Goal: Information Seeking & Learning: Learn about a topic

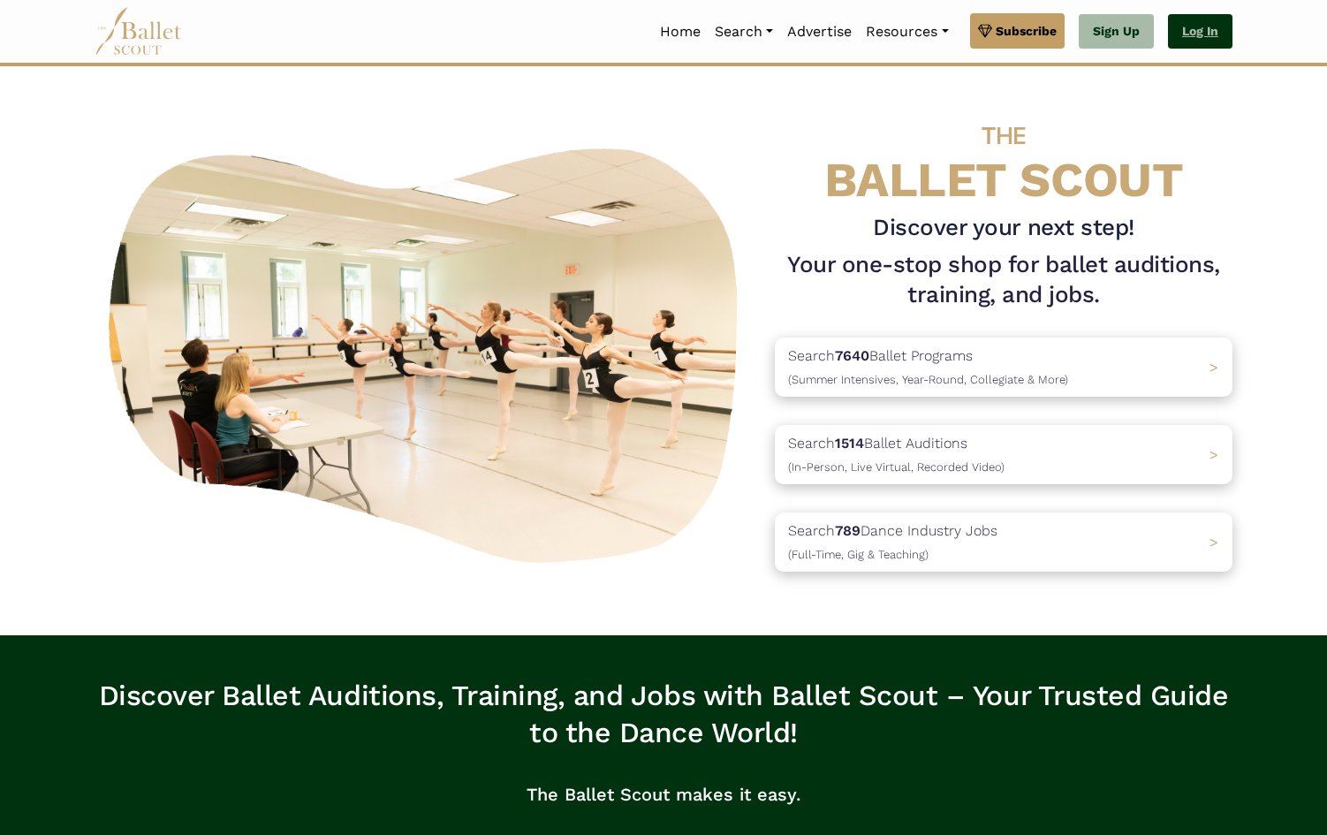
click at [1198, 24] on link "Log In" at bounding box center [1200, 31] width 65 height 35
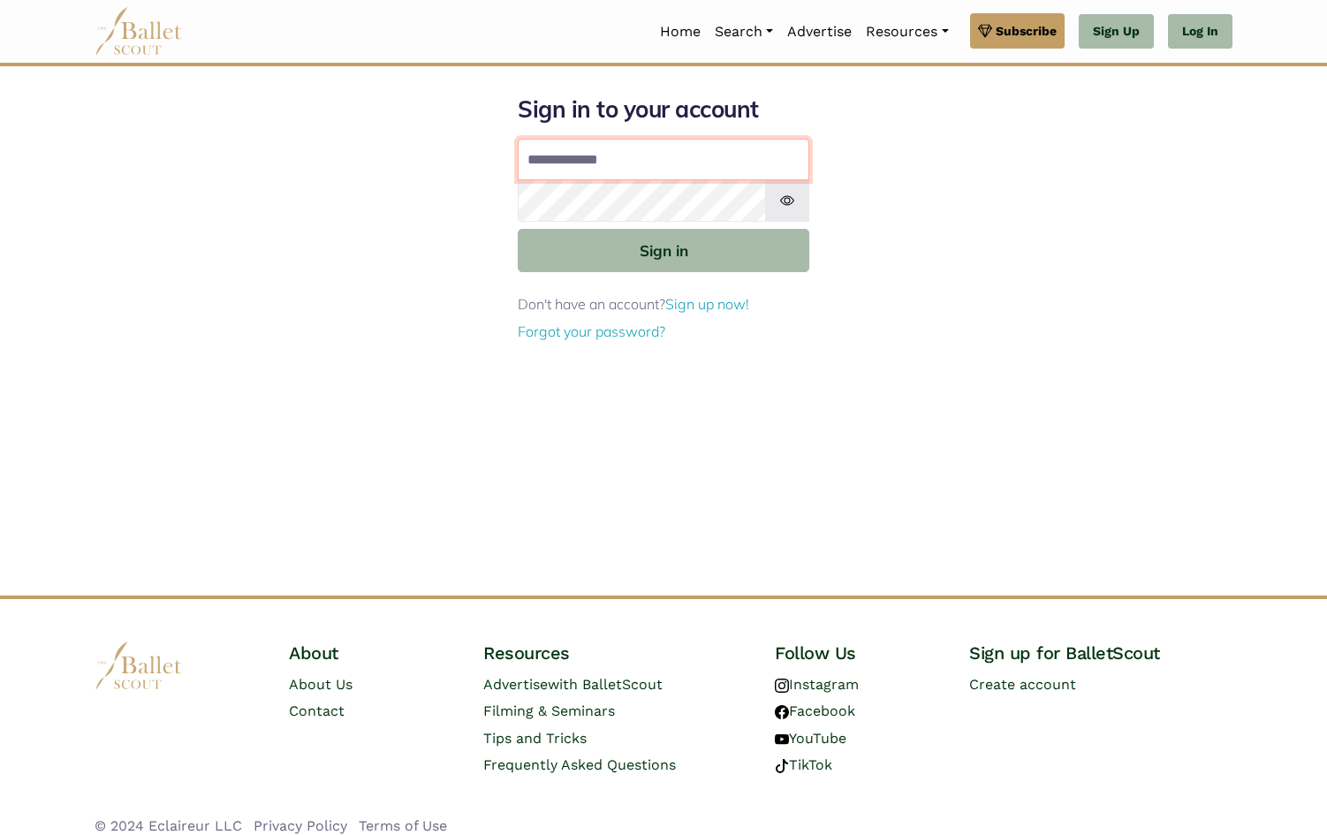
type input "**********"
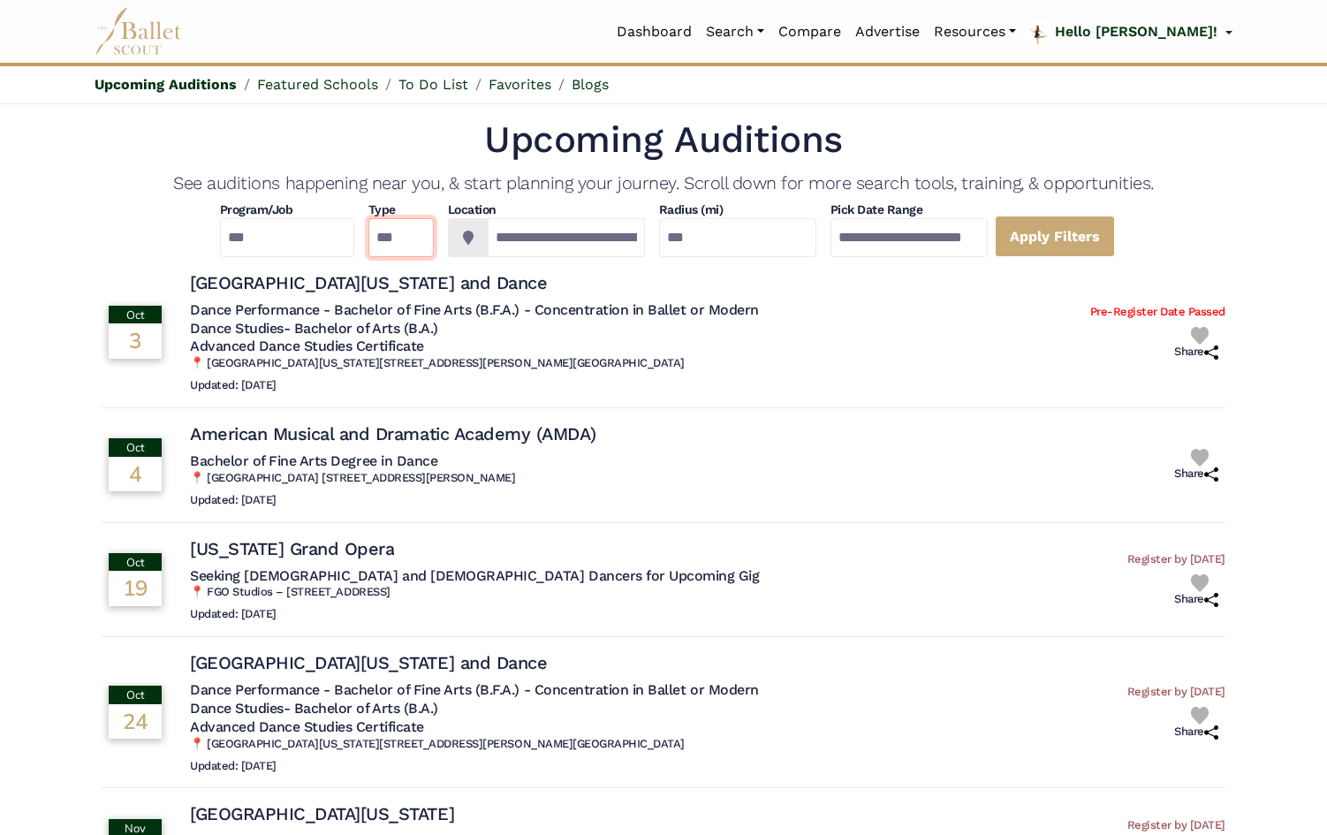
click at [411, 246] on select "*** ********* ******* ********" at bounding box center [400, 237] width 65 height 39
click at [292, 238] on select "**********" at bounding box center [287, 237] width 134 height 39
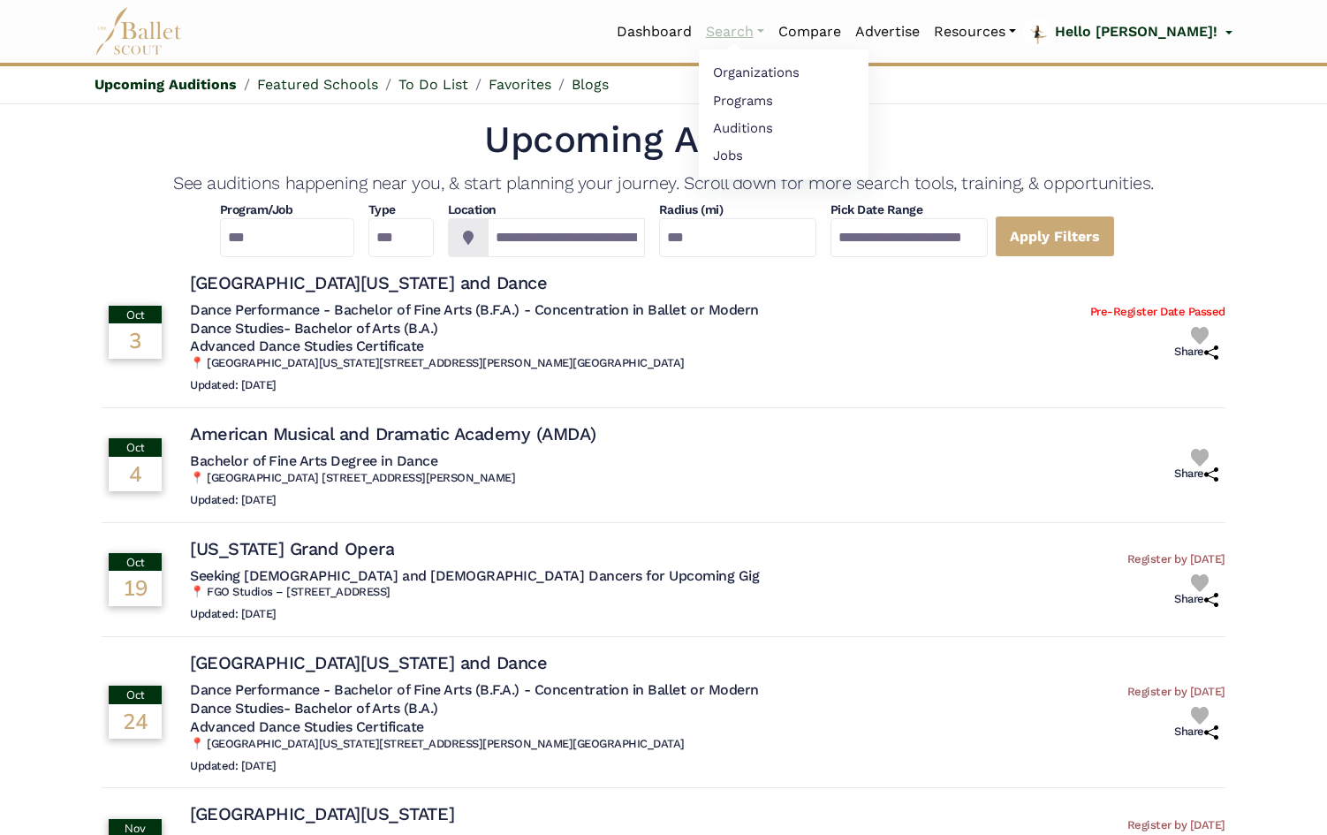
click at [771, 32] on link "Search" at bounding box center [735, 31] width 72 height 37
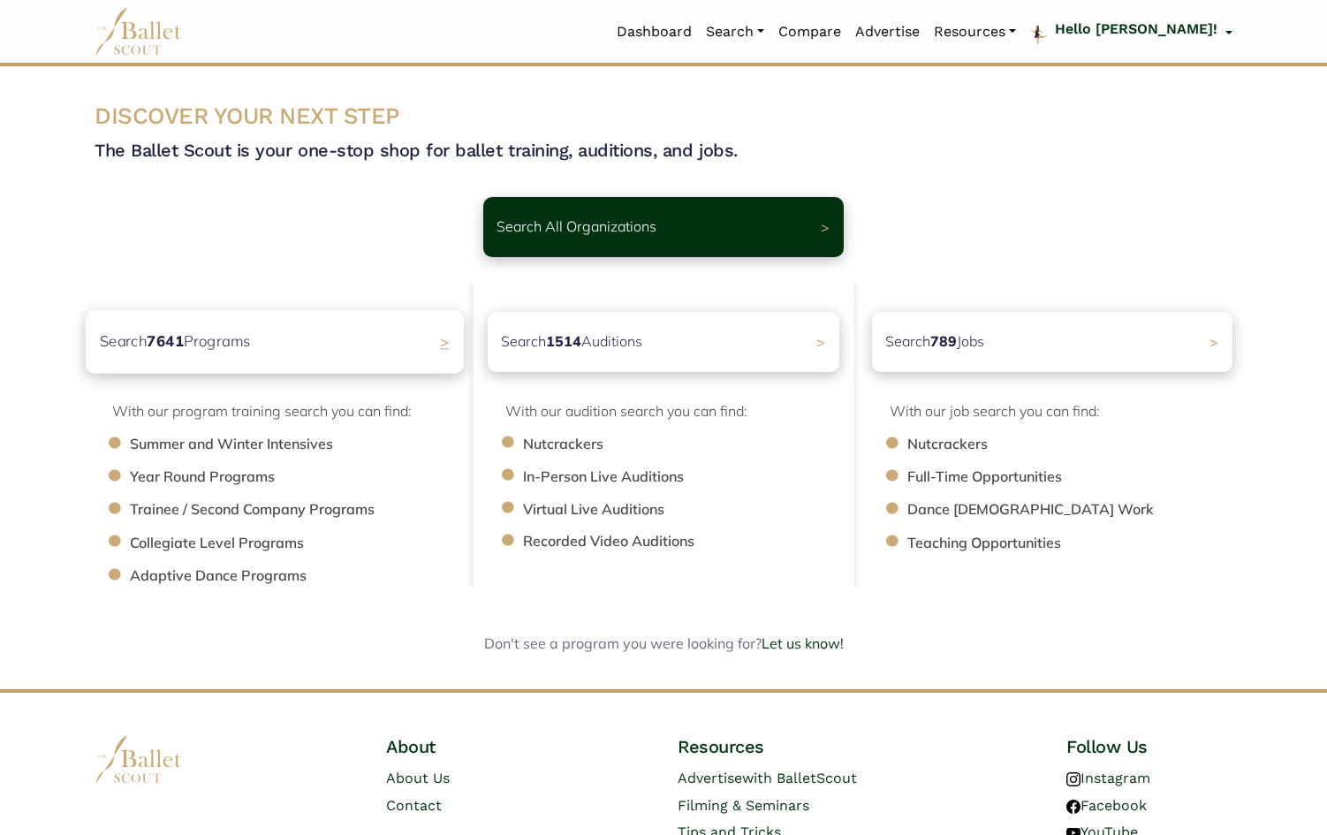
click at [361, 347] on div "Search 7641 Programs >" at bounding box center [275, 341] width 378 height 63
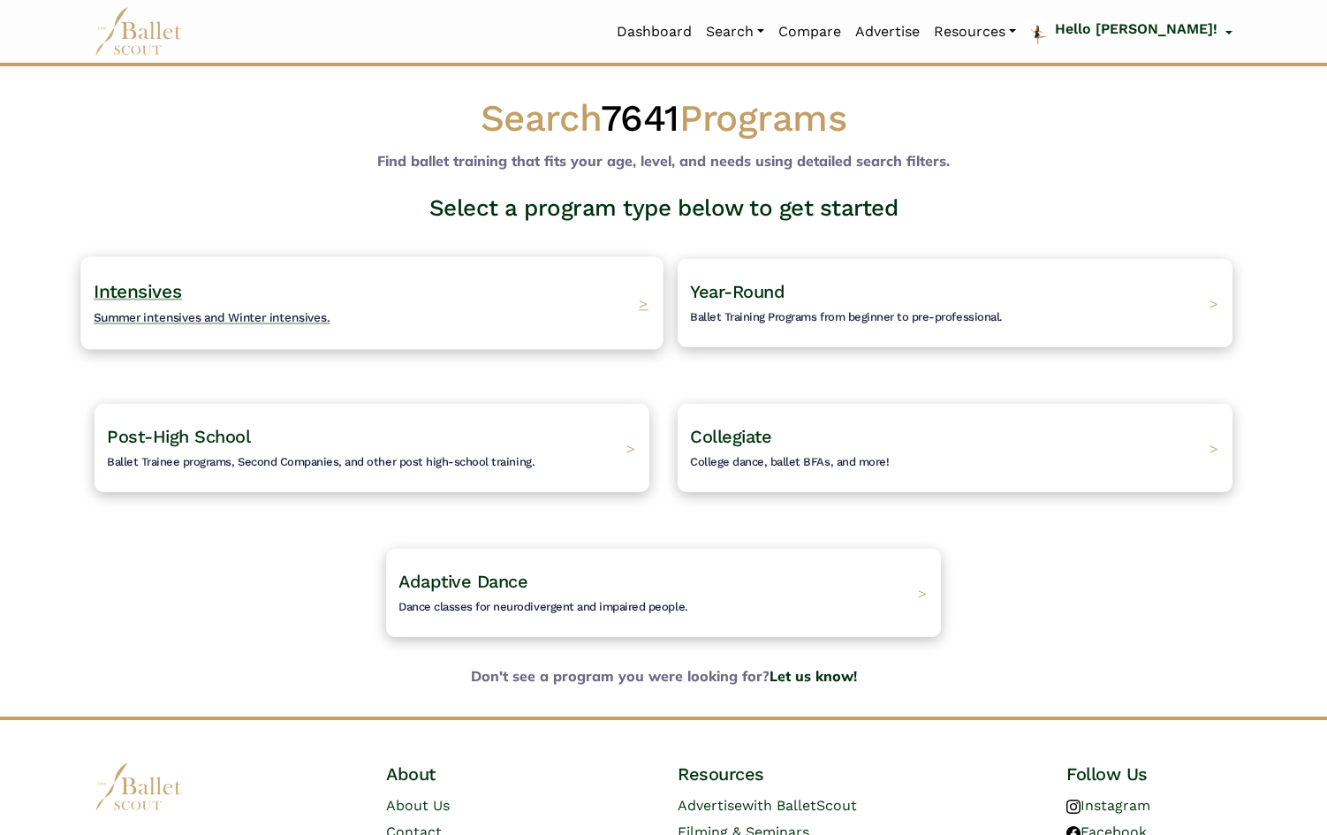
click at [289, 315] on span "Summer intensives and Winter intensives." at bounding box center [212, 317] width 237 height 14
click at [636, 306] on div "Intensives Summer intensives and Winter intensives. >" at bounding box center [371, 302] width 582 height 93
click at [161, 291] on span "Intensives" at bounding box center [138, 291] width 88 height 22
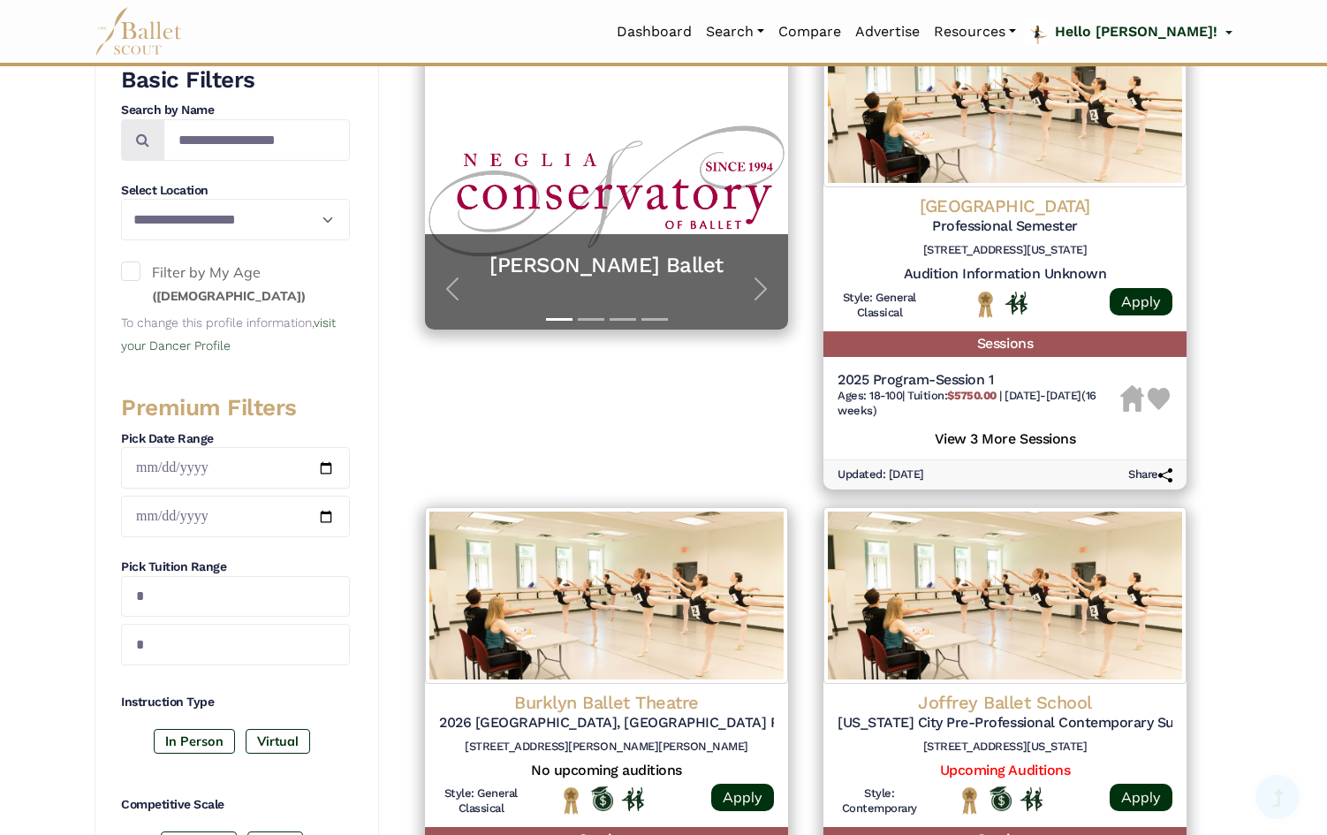
scroll to position [405, 0]
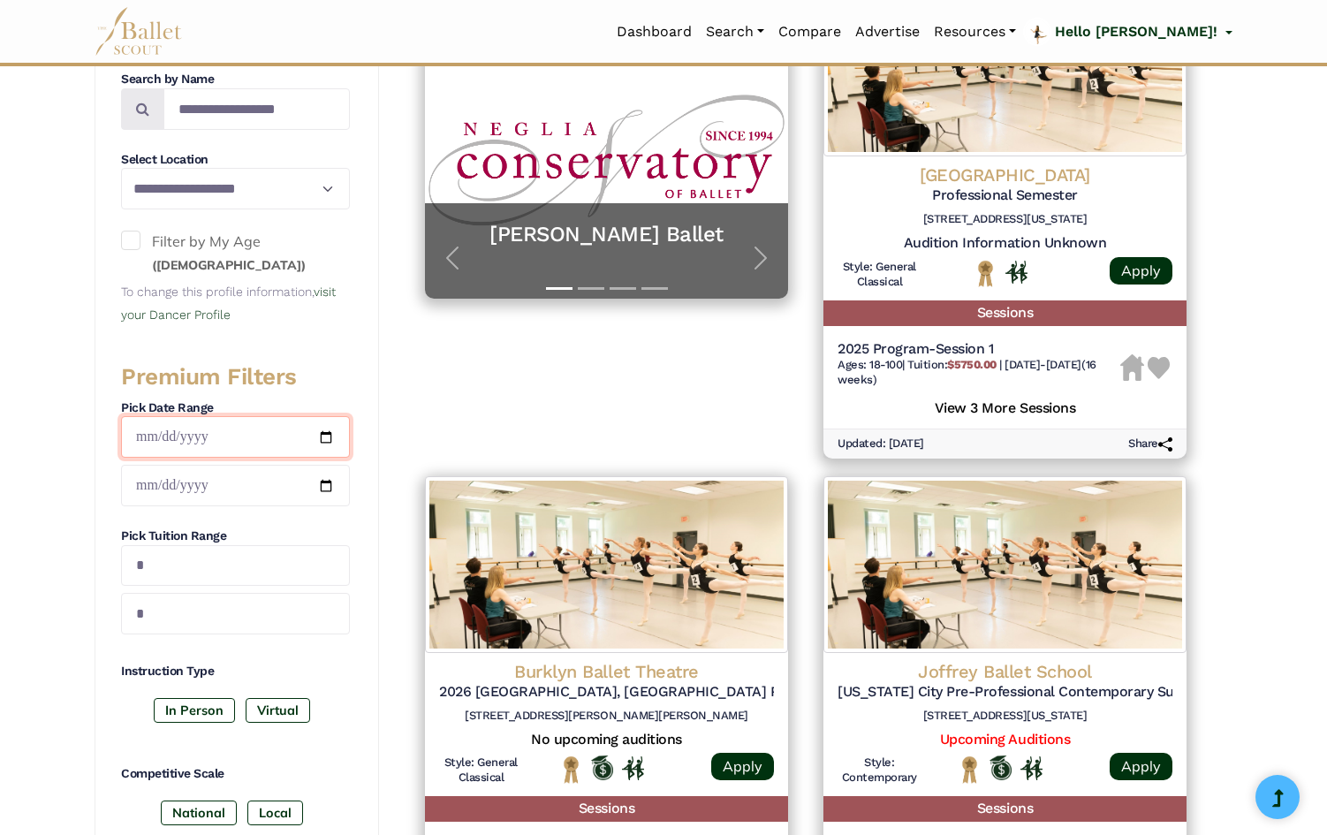
click at [328, 437] on input "date" at bounding box center [235, 437] width 229 height 42
type input "**********"
click at [320, 489] on input "date" at bounding box center [235, 486] width 229 height 42
type input "**********"
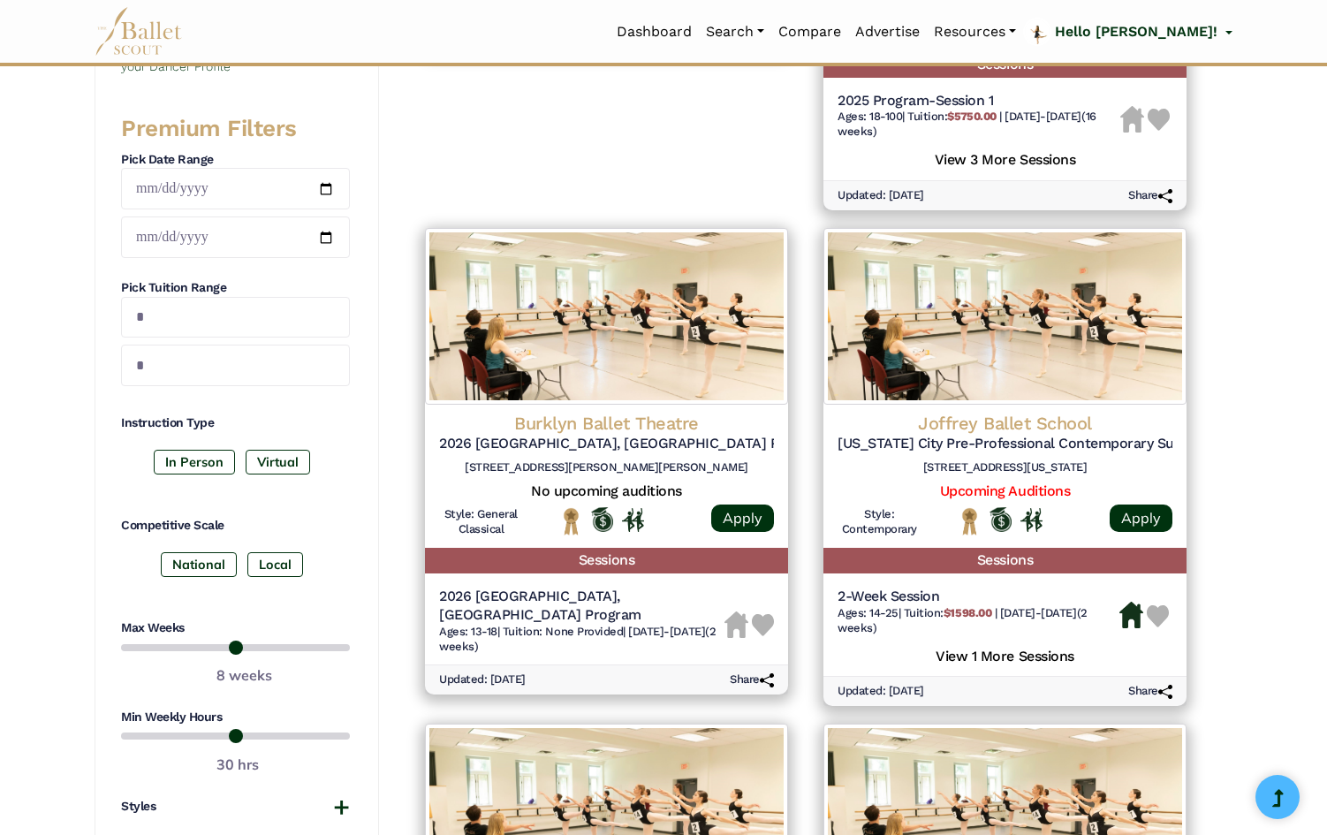
scroll to position [655, 0]
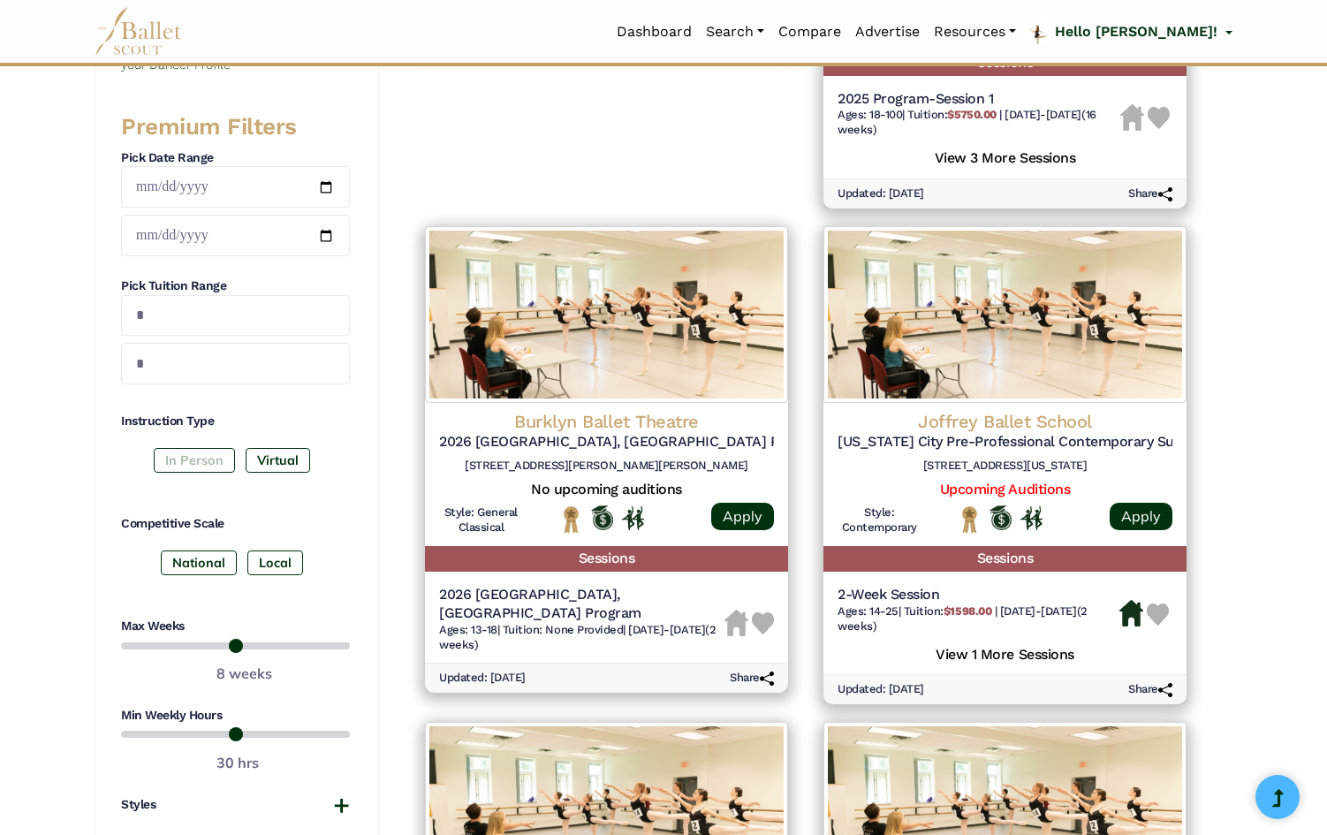
click at [191, 462] on label "In Person" at bounding box center [194, 460] width 81 height 25
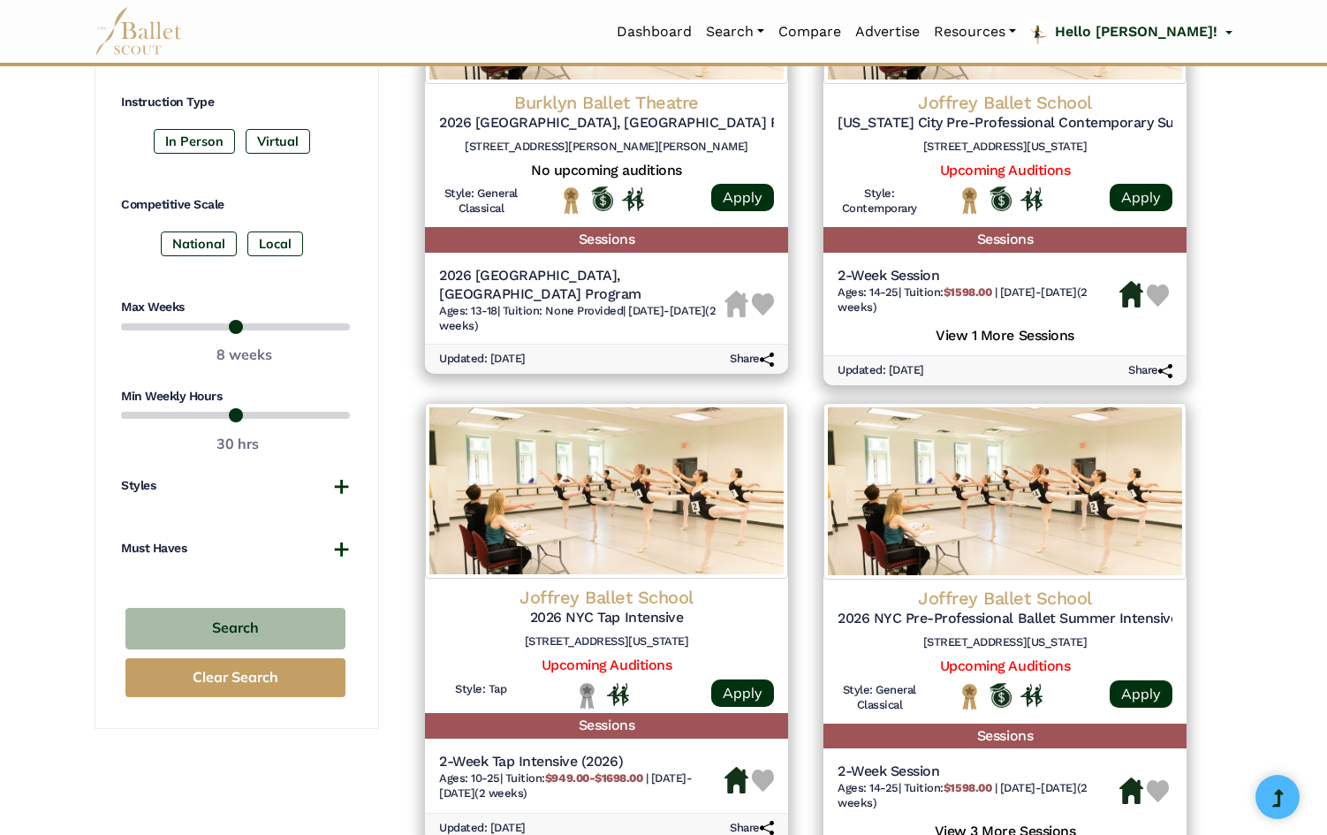
scroll to position [1001, 0]
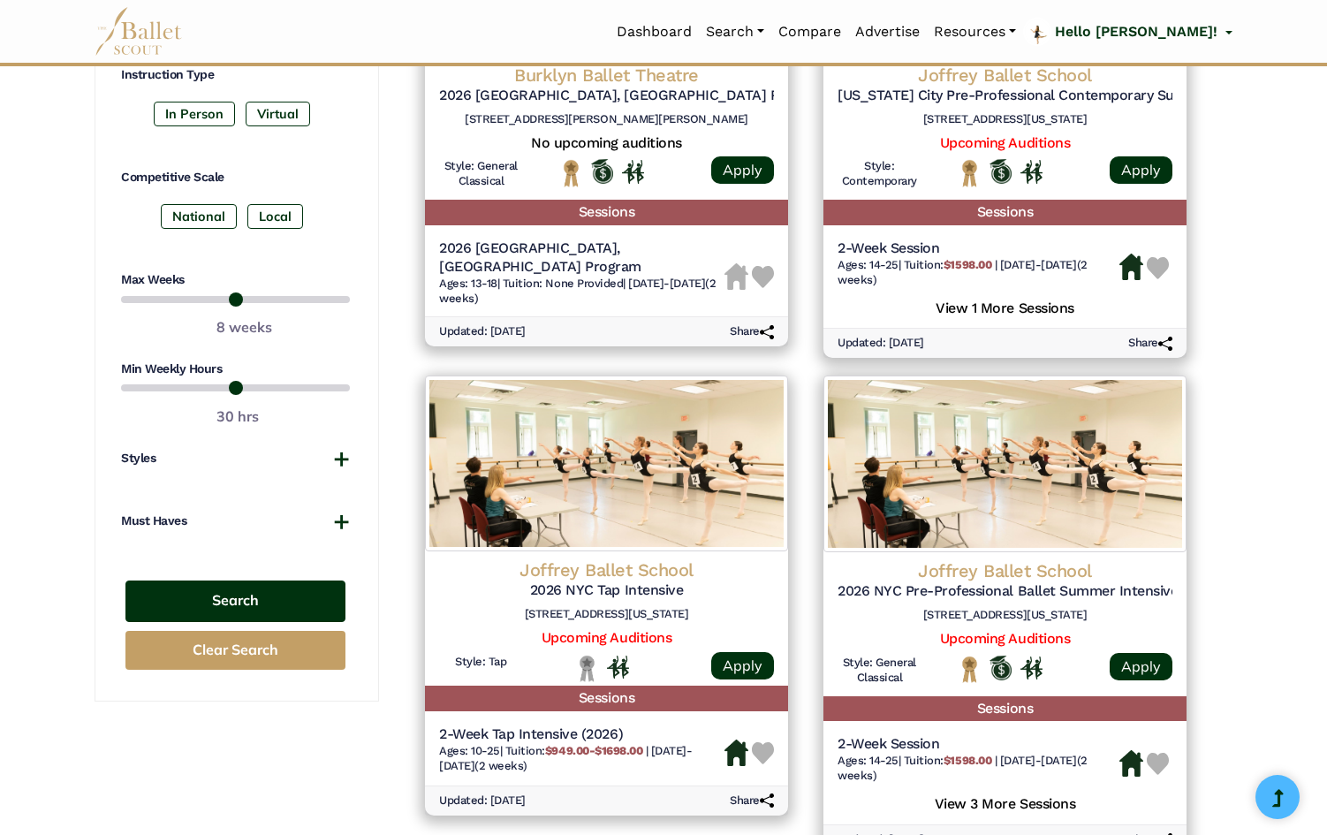
click at [188, 593] on button "Search" at bounding box center [235, 602] width 220 height 42
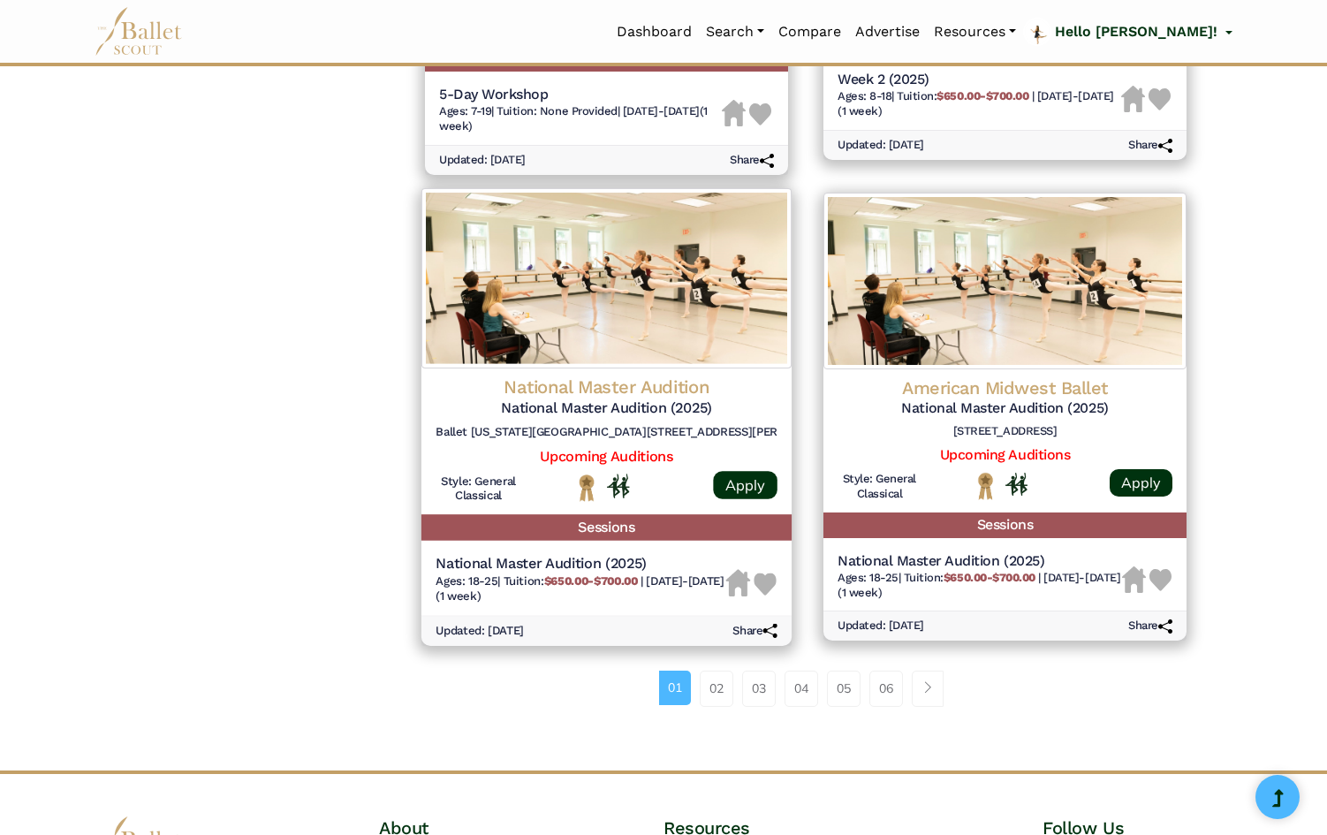
scroll to position [2104, 0]
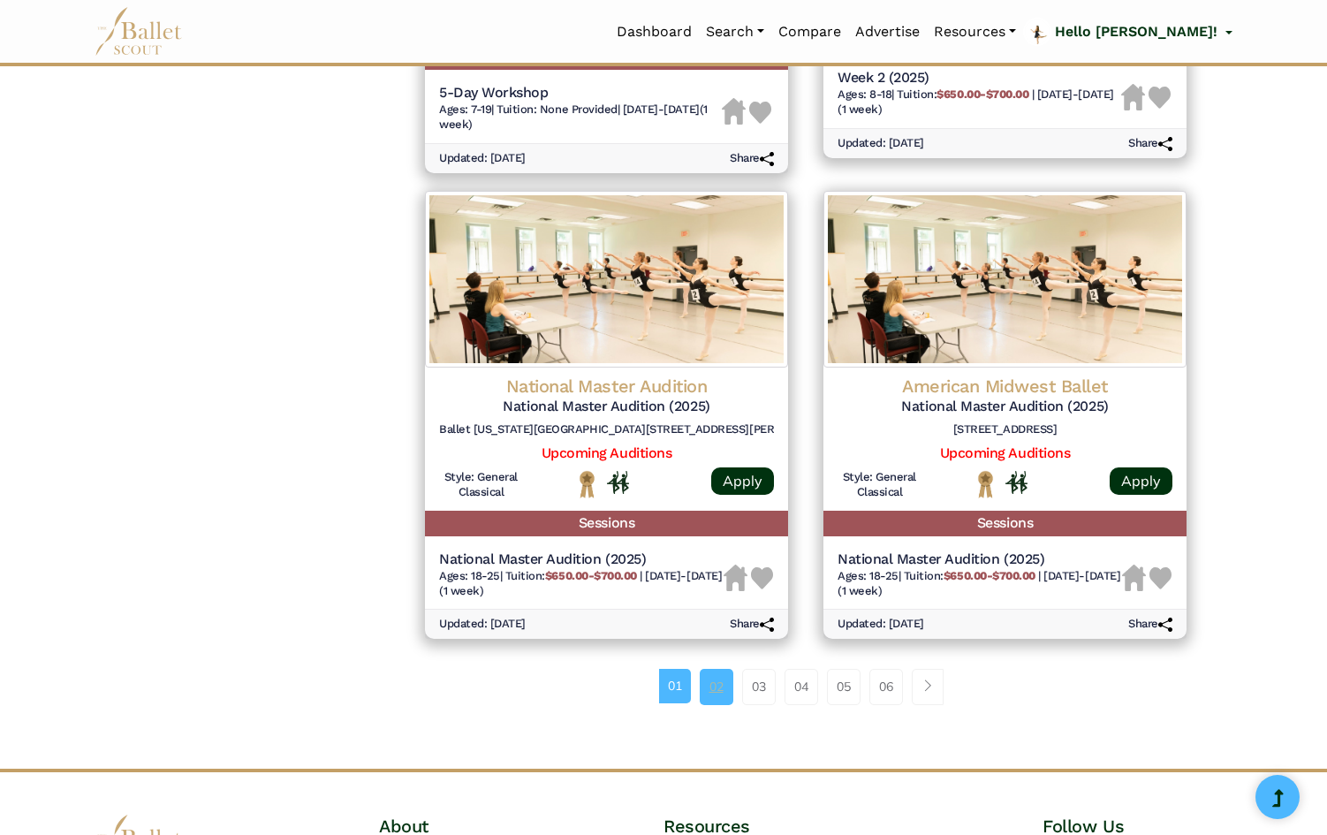
click at [723, 692] on link "02" at bounding box center [717, 686] width 34 height 35
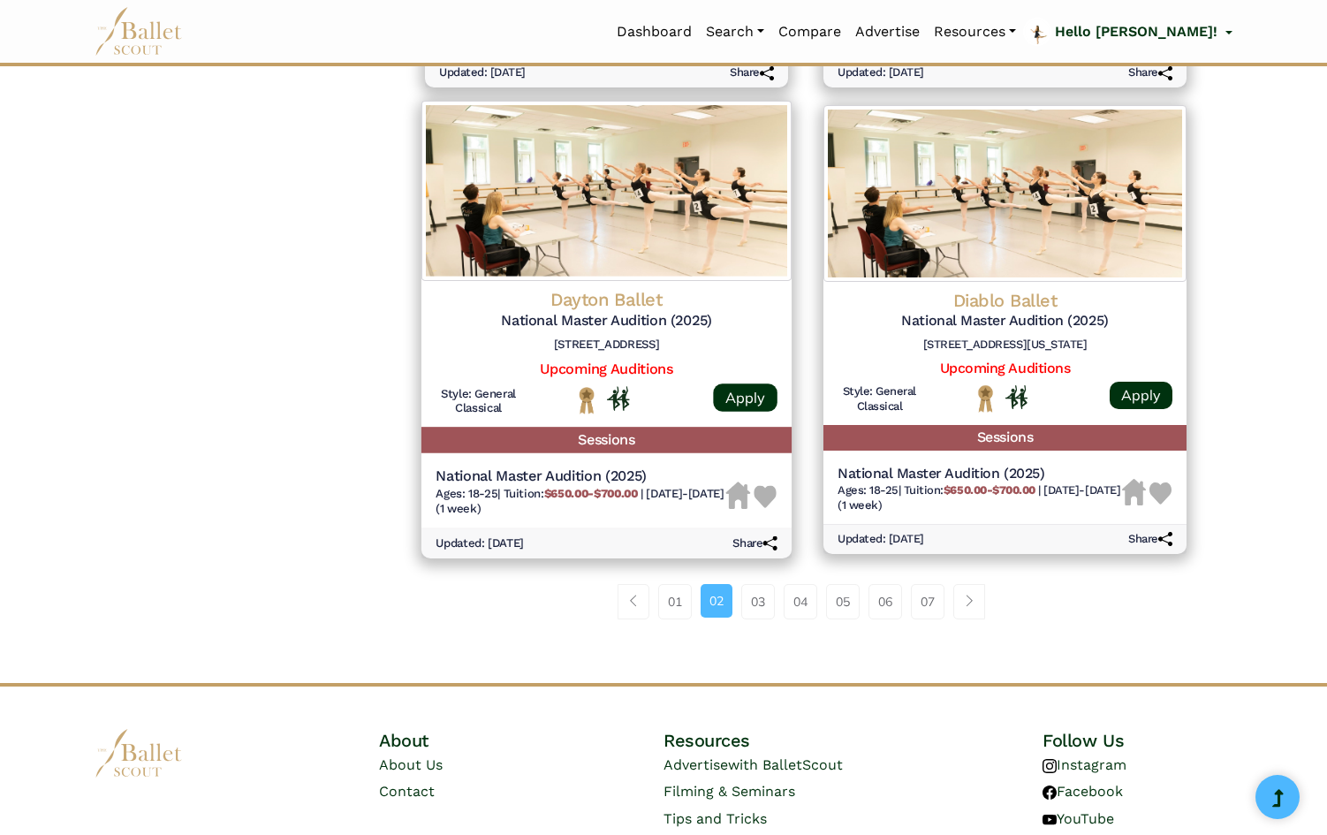
scroll to position [2176, 0]
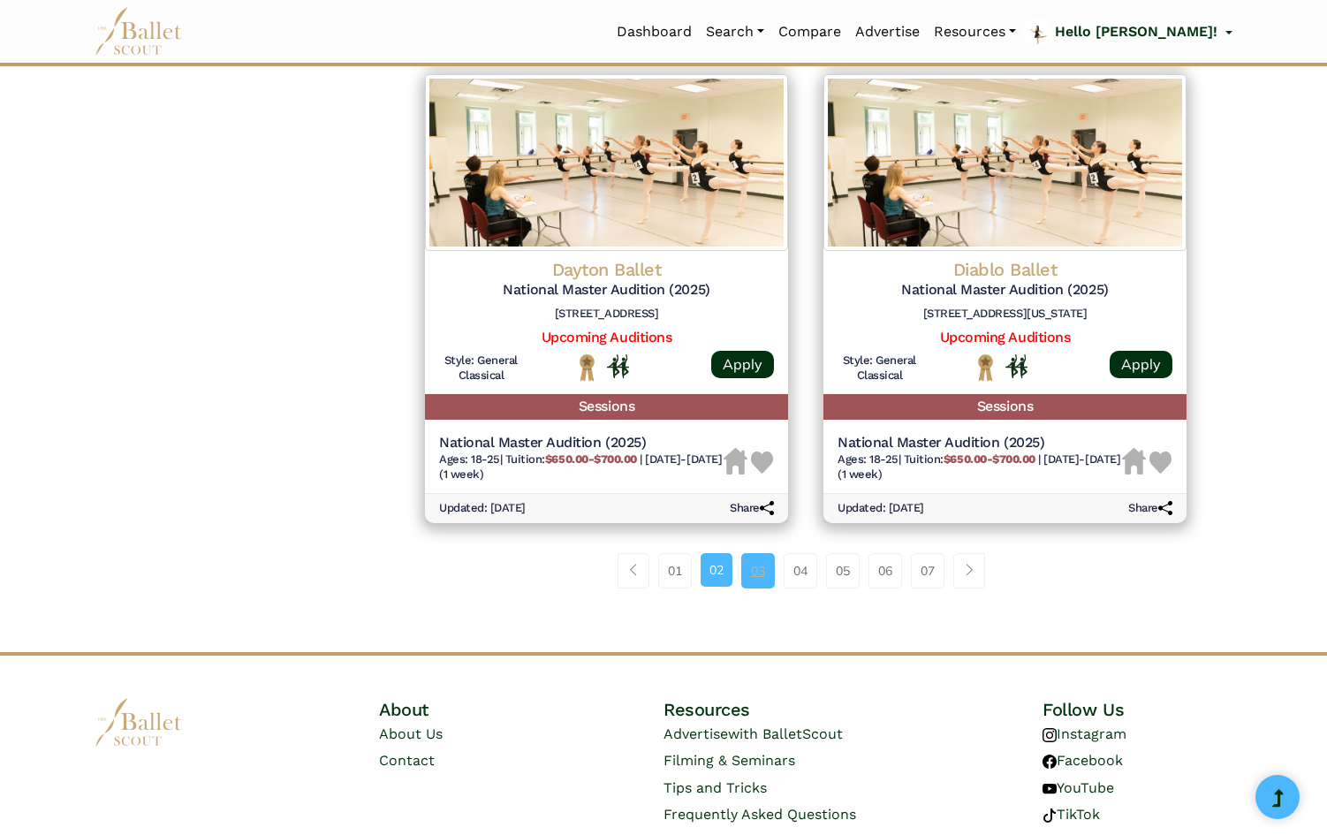
click at [756, 565] on link "03" at bounding box center [758, 570] width 34 height 35
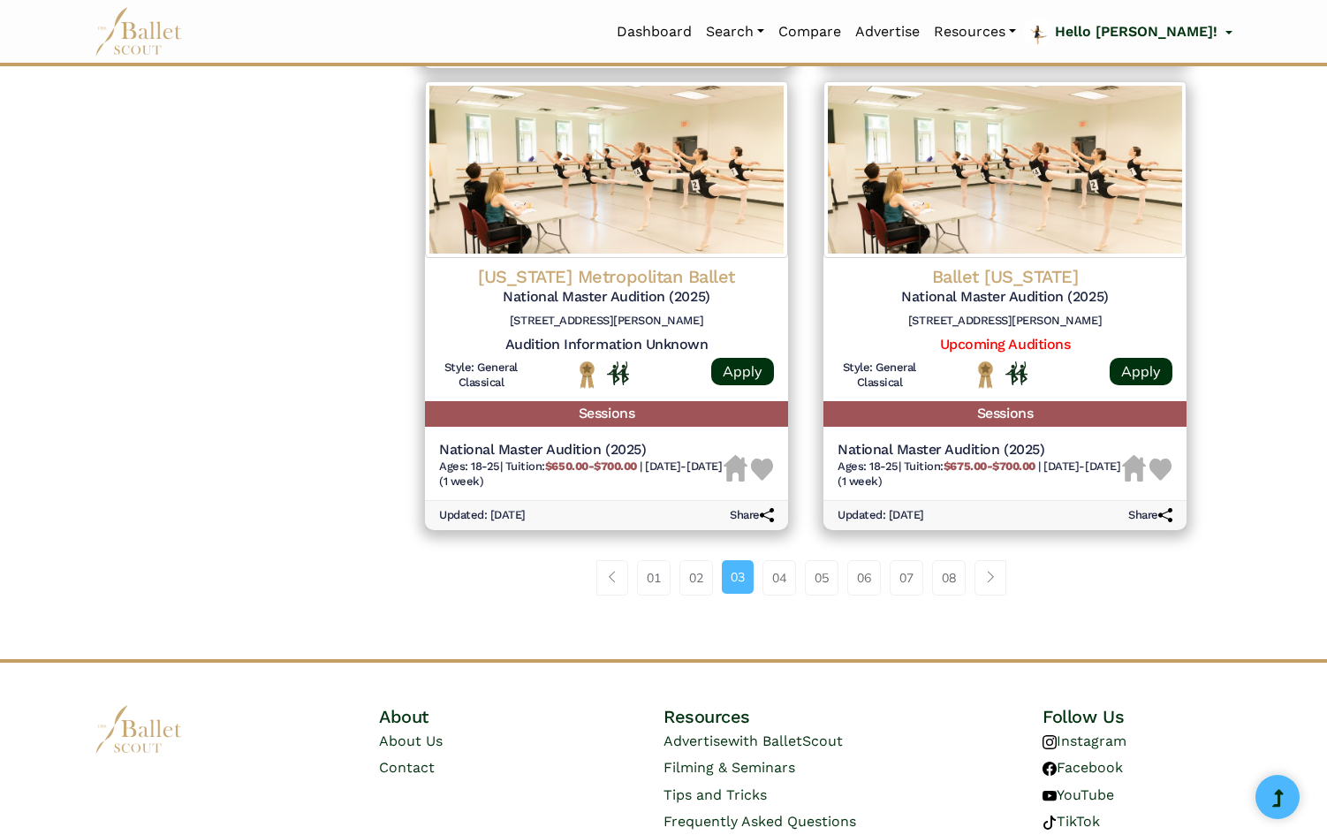
scroll to position [2185, 0]
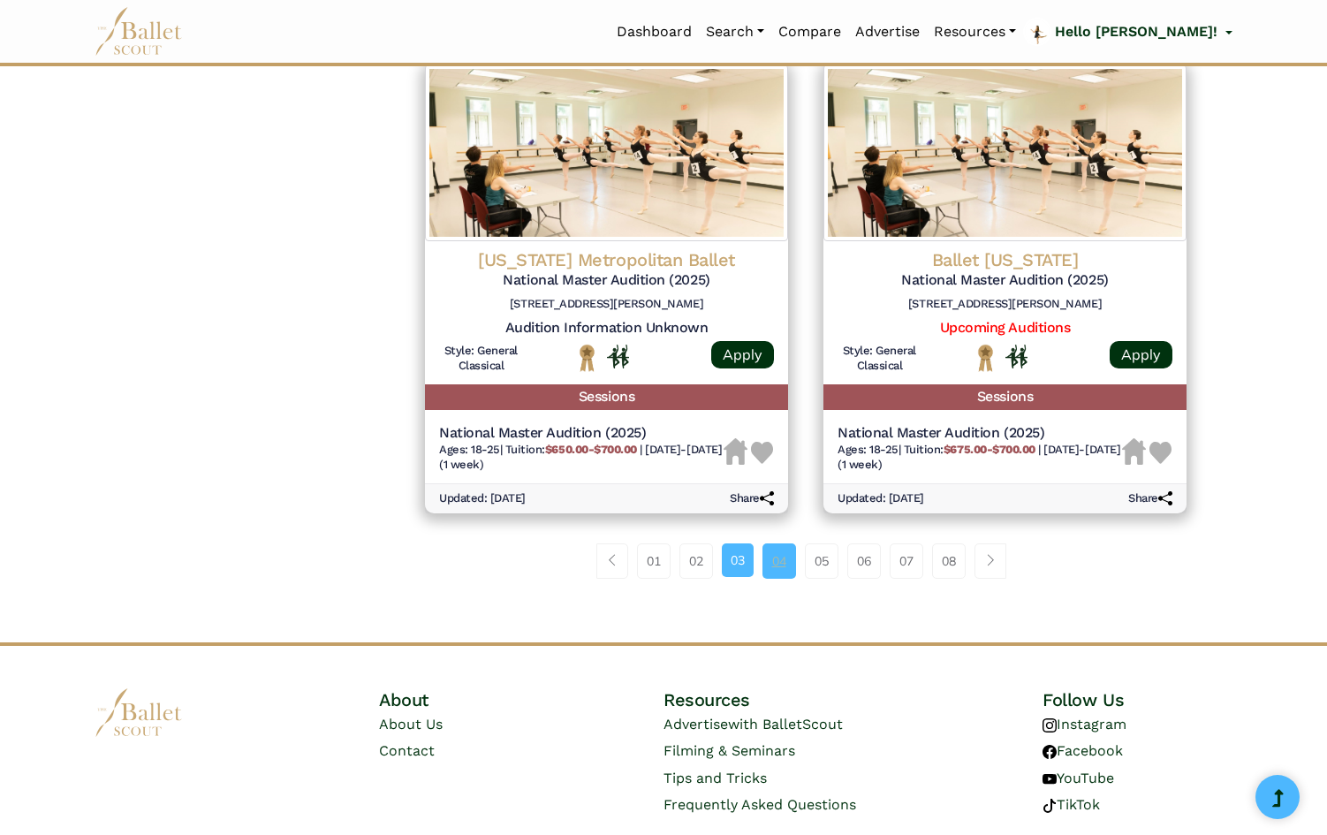
click at [775, 553] on link "04" at bounding box center [780, 560] width 34 height 35
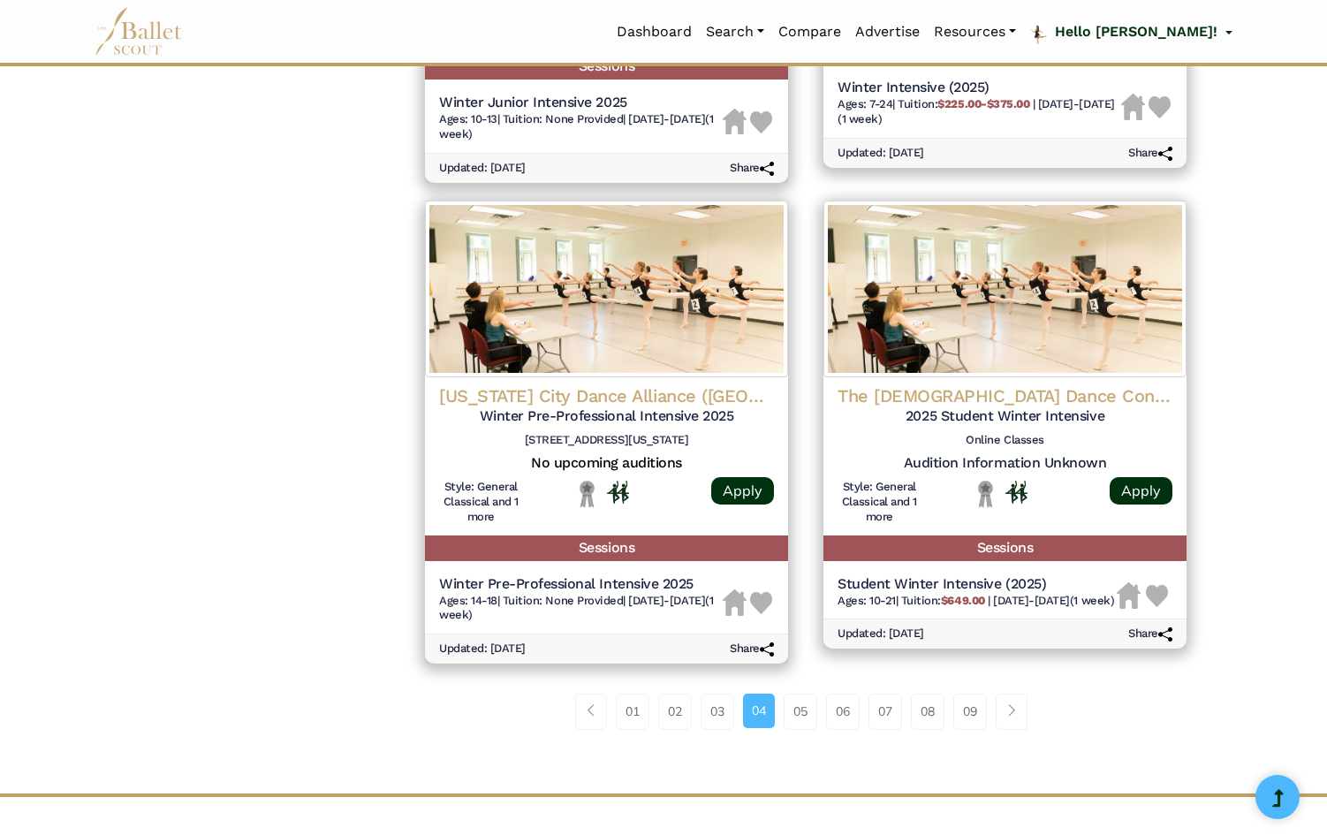
scroll to position [2317, 0]
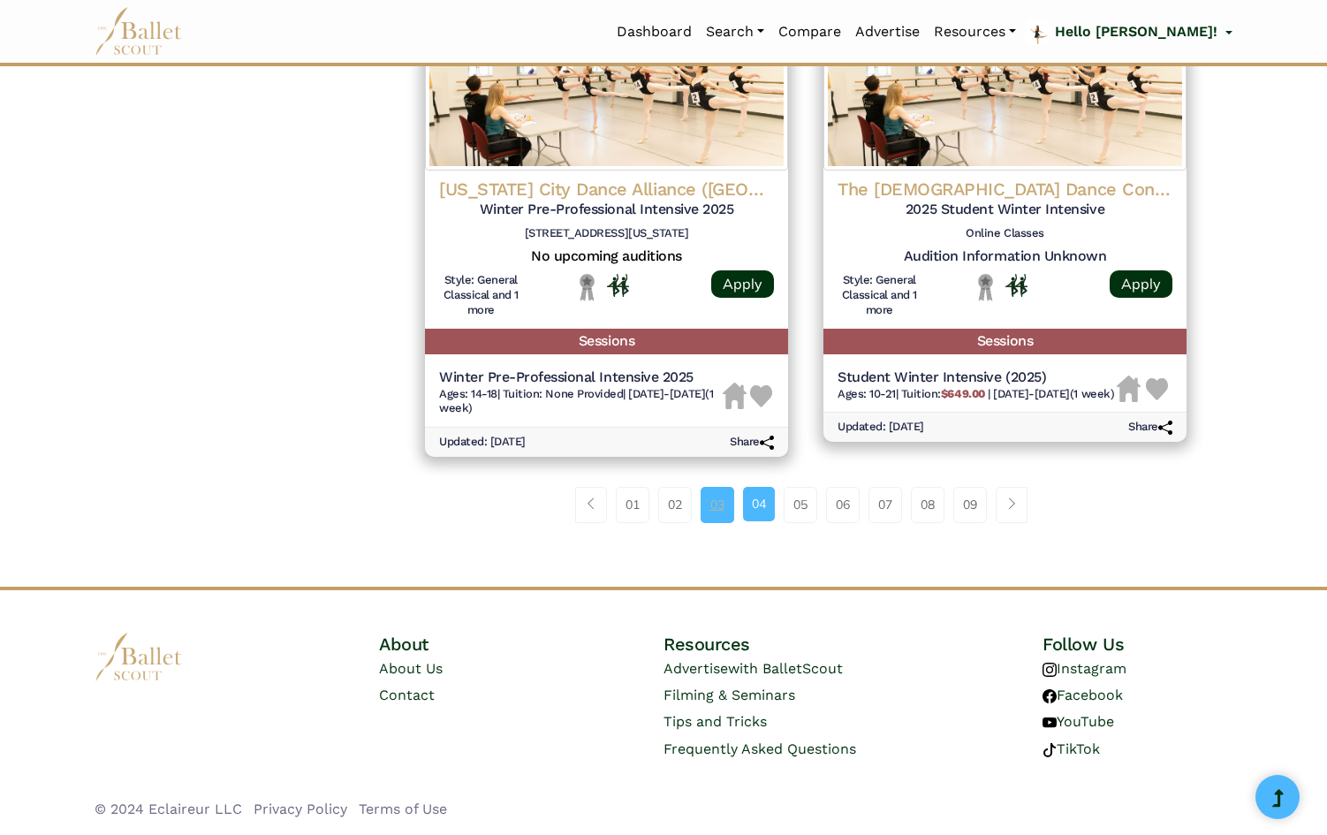
click at [723, 510] on link "03" at bounding box center [718, 504] width 34 height 35
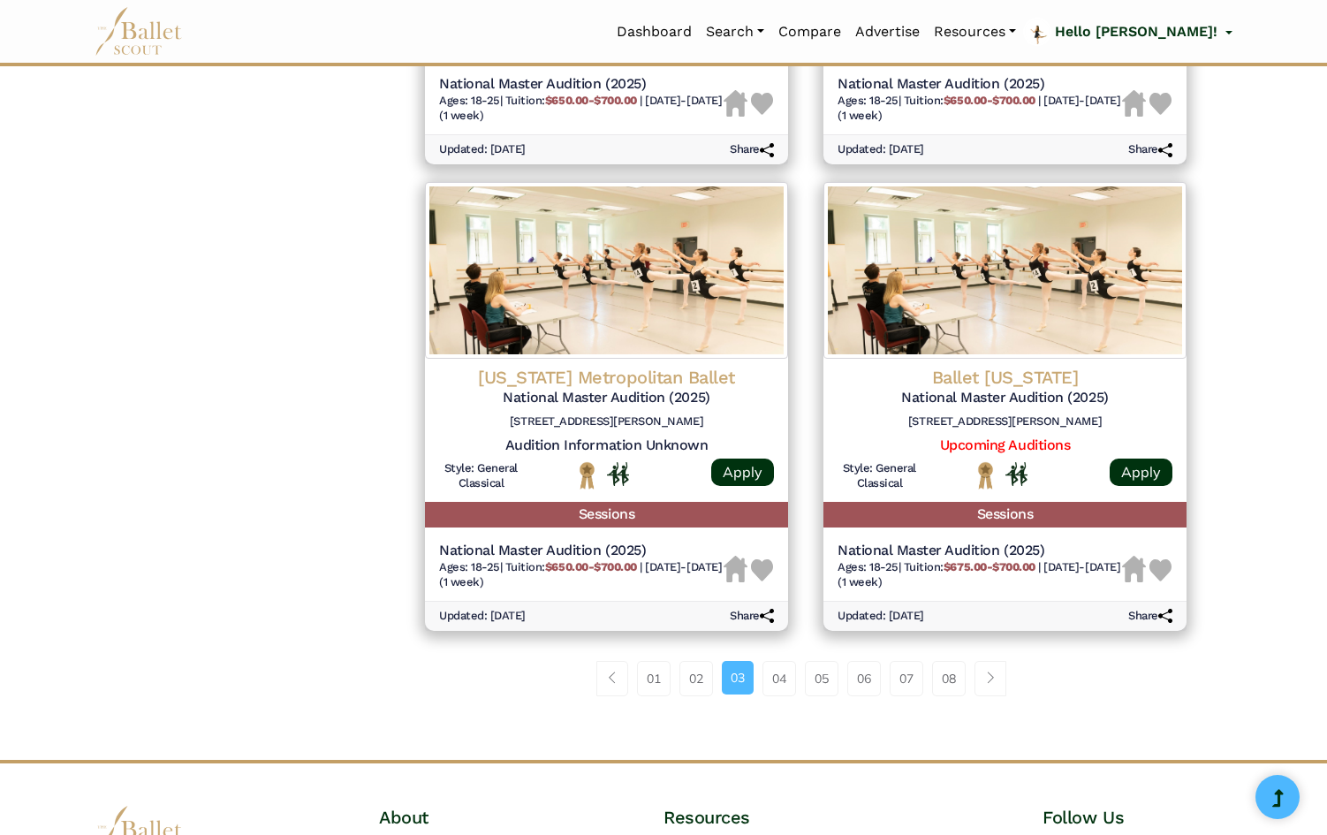
scroll to position [2071, 0]
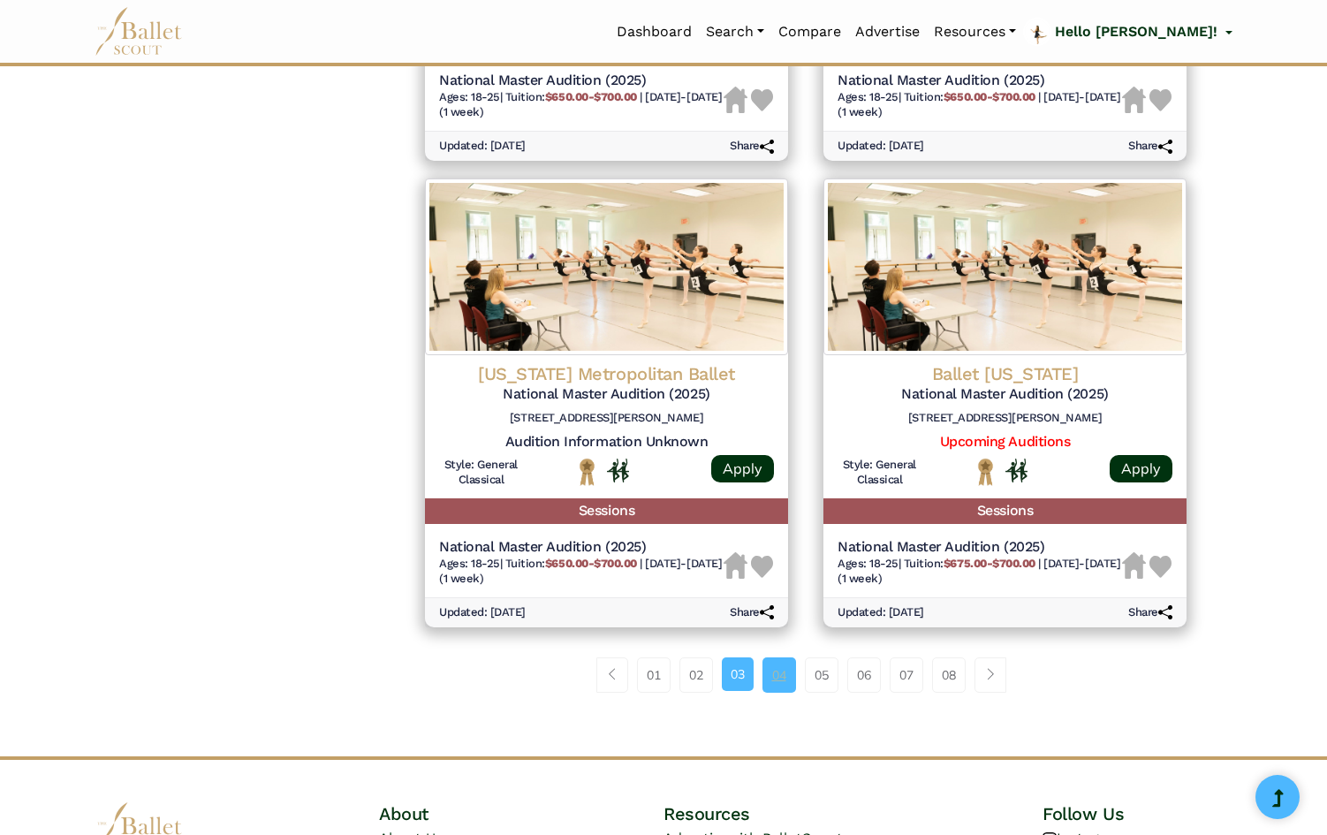
click at [771, 685] on link "04" at bounding box center [780, 674] width 34 height 35
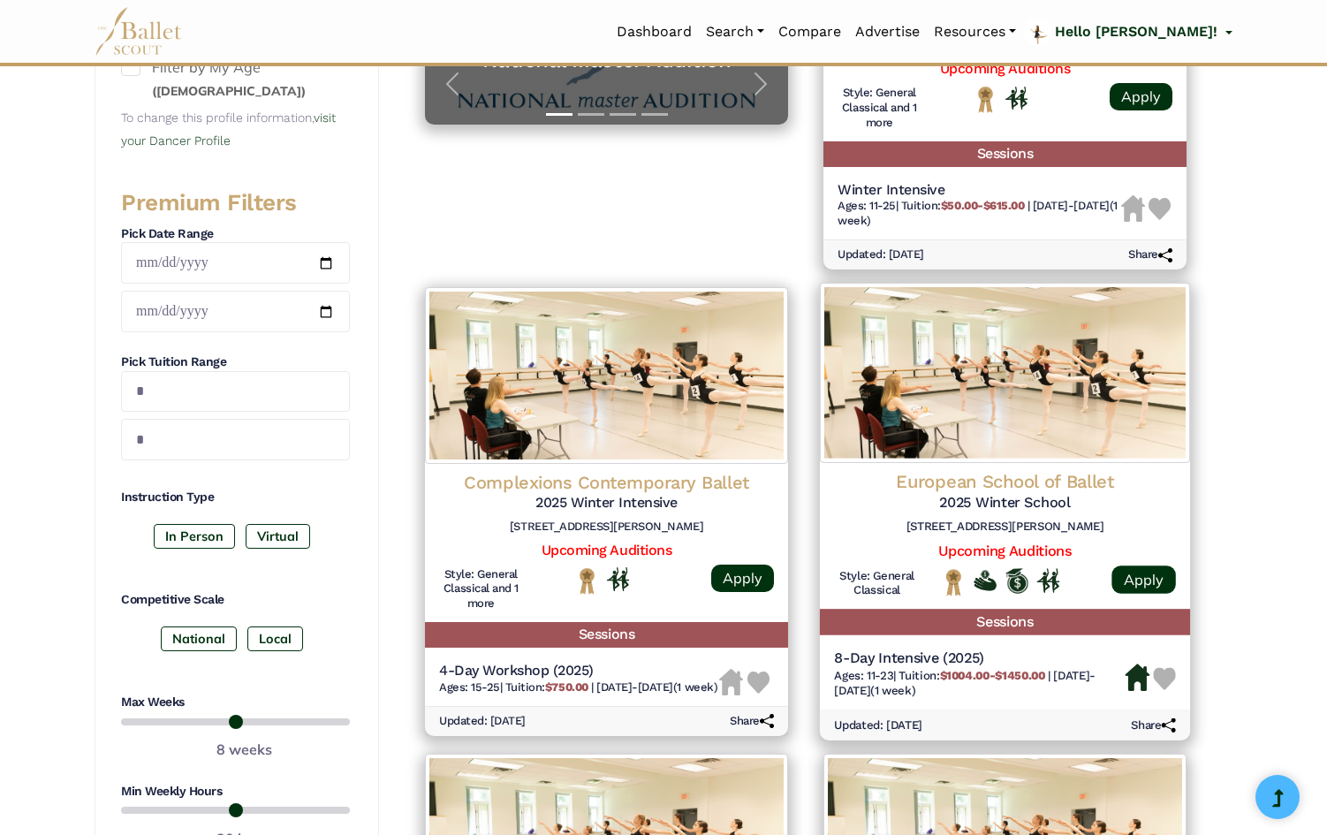
scroll to position [581, 0]
